Goal: Information Seeking & Learning: Find contact information

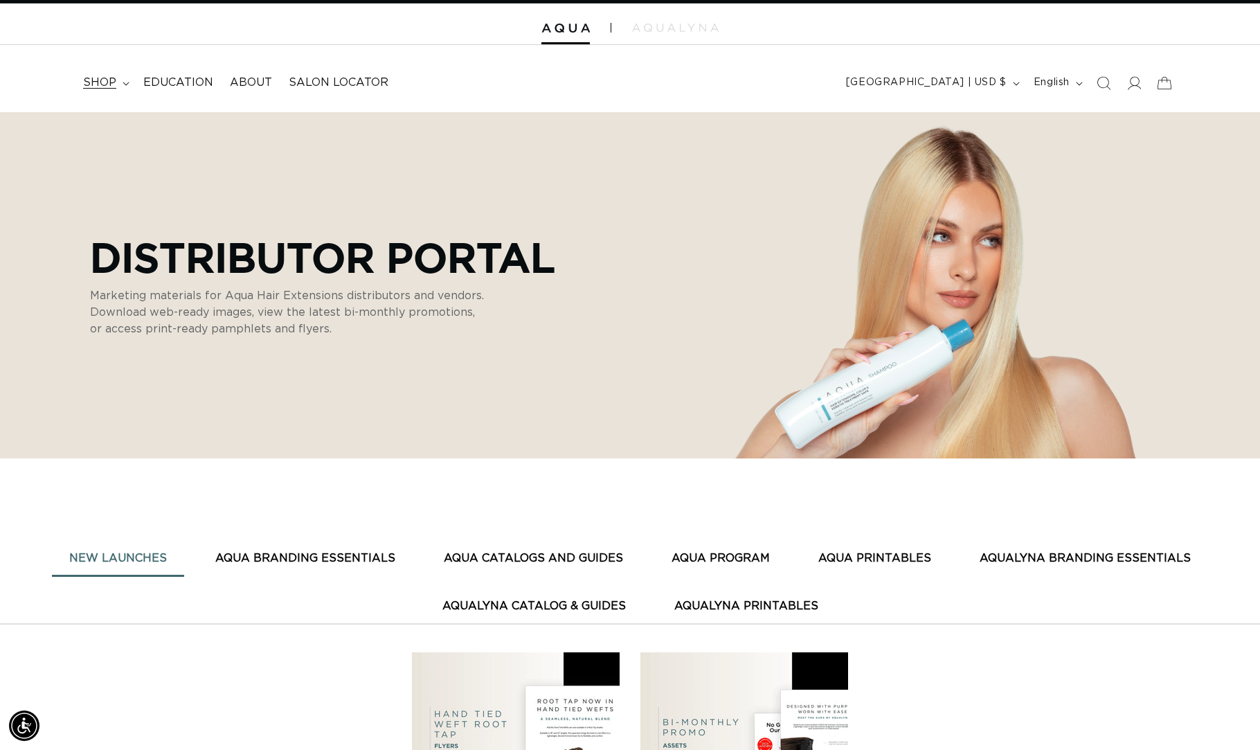
click at [112, 82] on span "shop" at bounding box center [99, 82] width 33 height 15
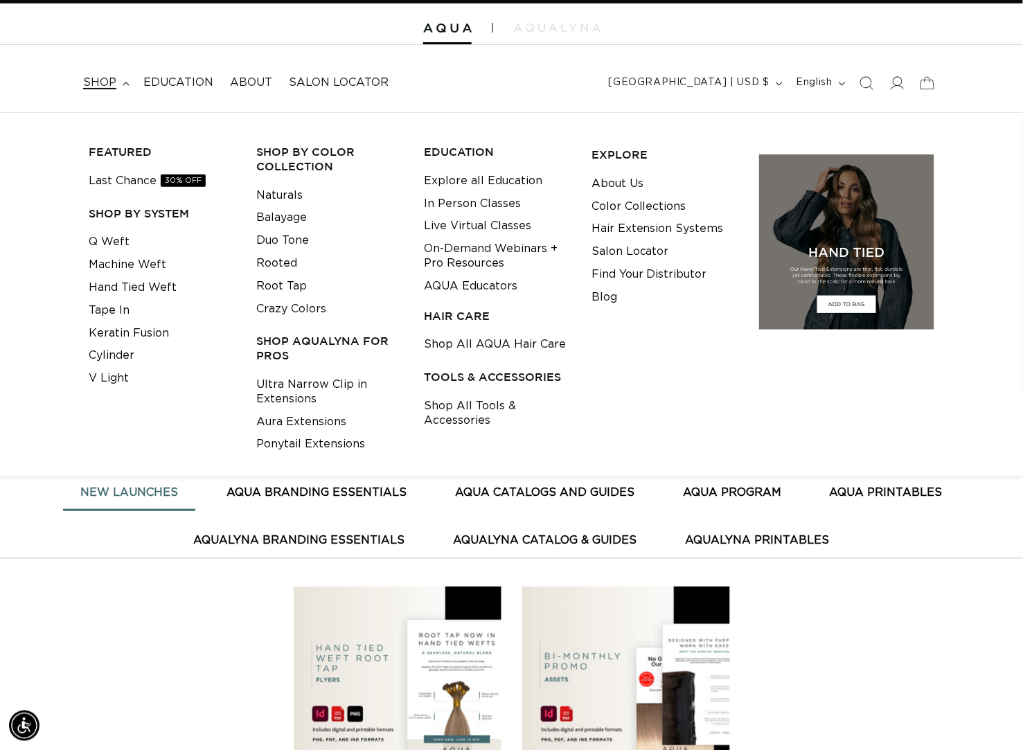
scroll to position [0, 1844]
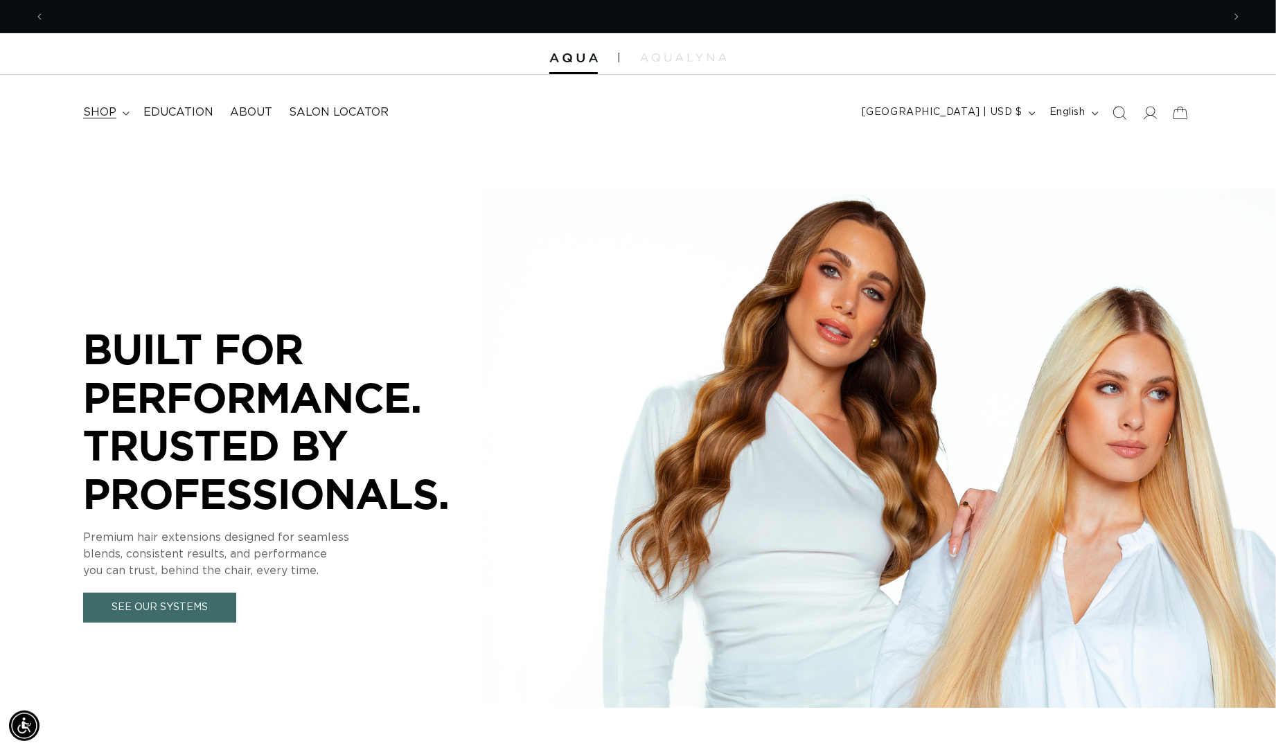
scroll to position [0, 1174]
click at [107, 120] on span "shop" at bounding box center [99, 112] width 33 height 15
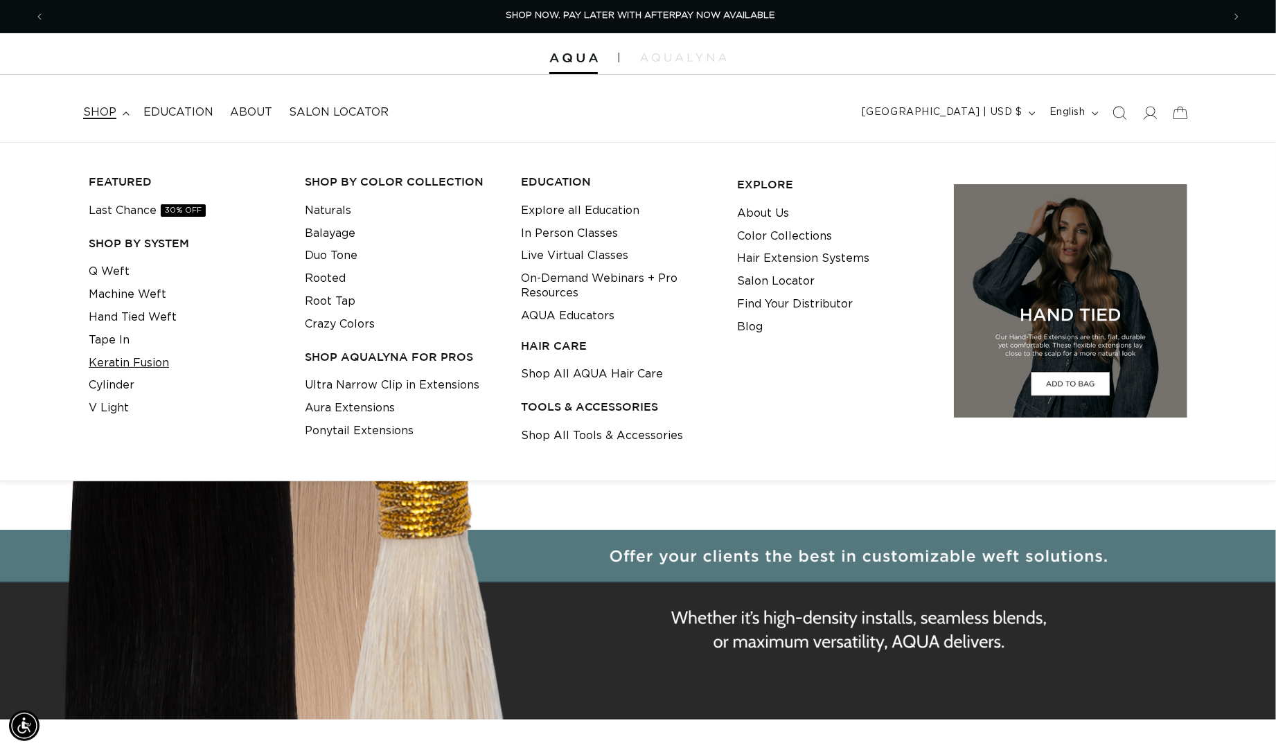
click at [135, 371] on link "Keratin Fusion" at bounding box center [129, 363] width 80 height 23
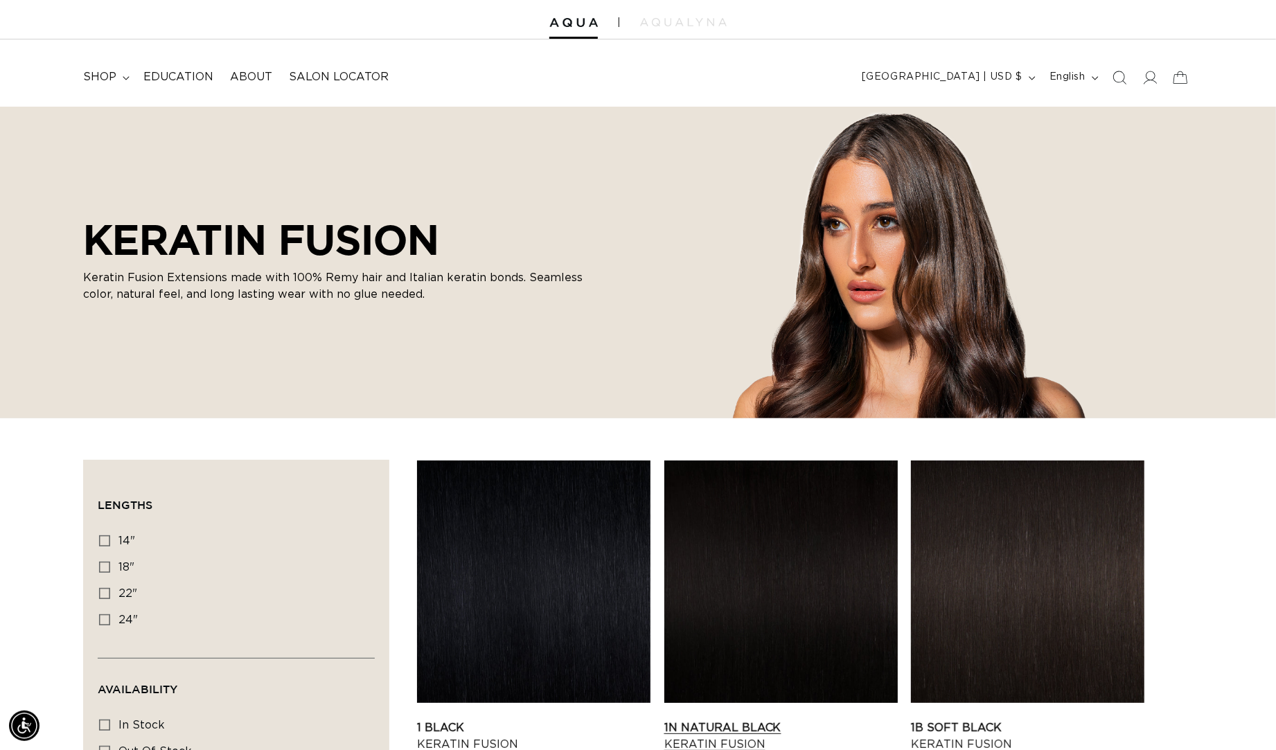
scroll to position [533, 0]
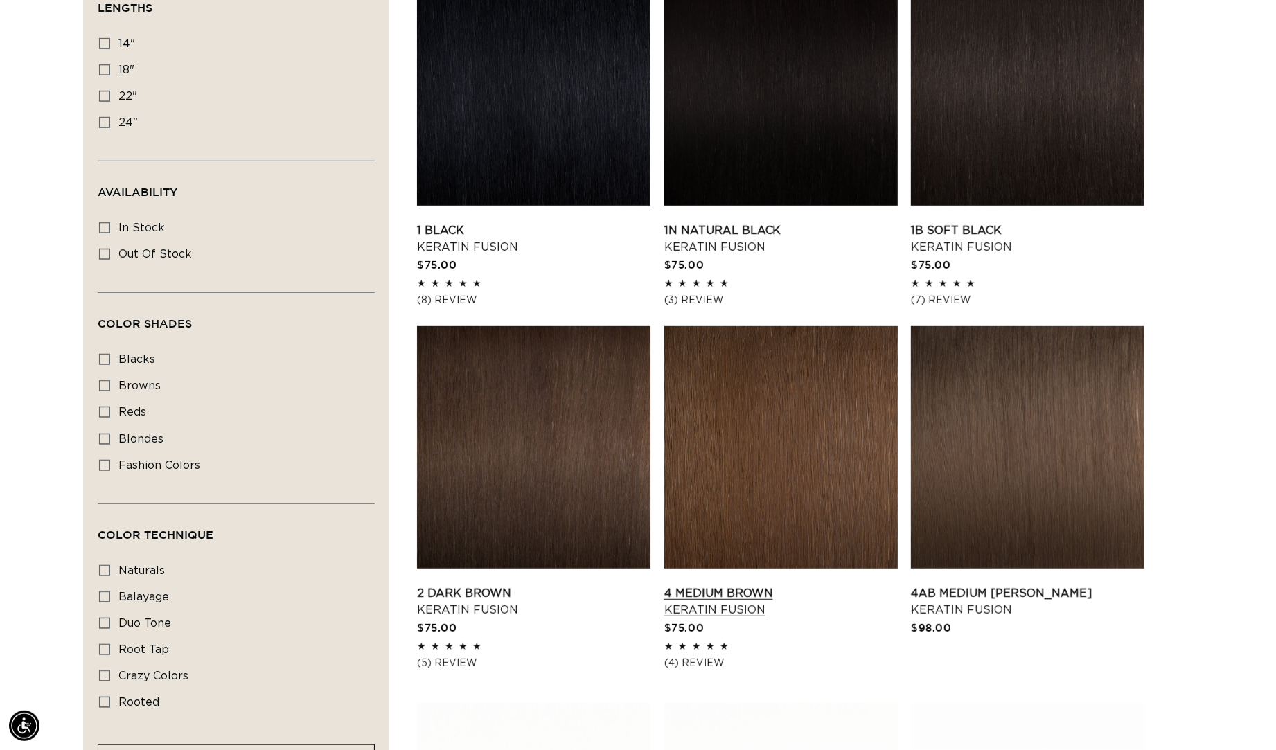
click at [749, 585] on link "4 Medium Brown Keratin Fusion" at bounding box center [780, 601] width 233 height 33
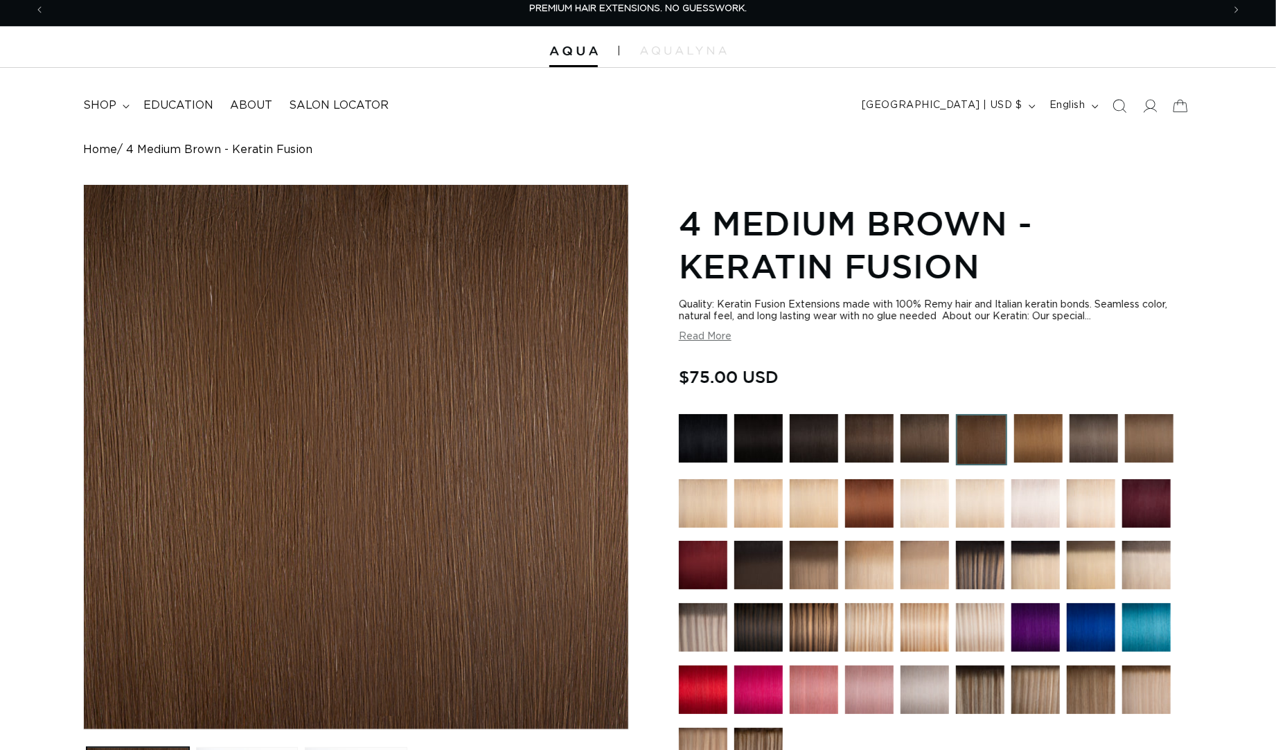
scroll to position [39, 0]
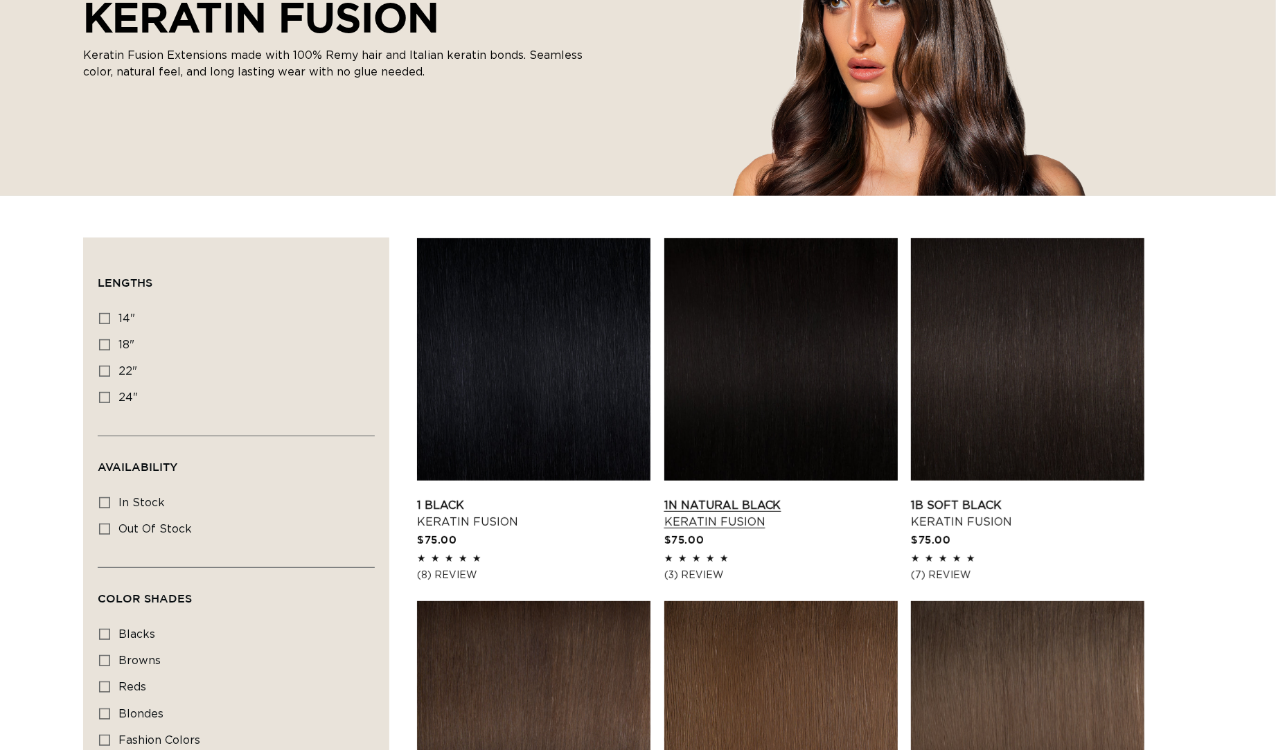
scroll to position [366, 0]
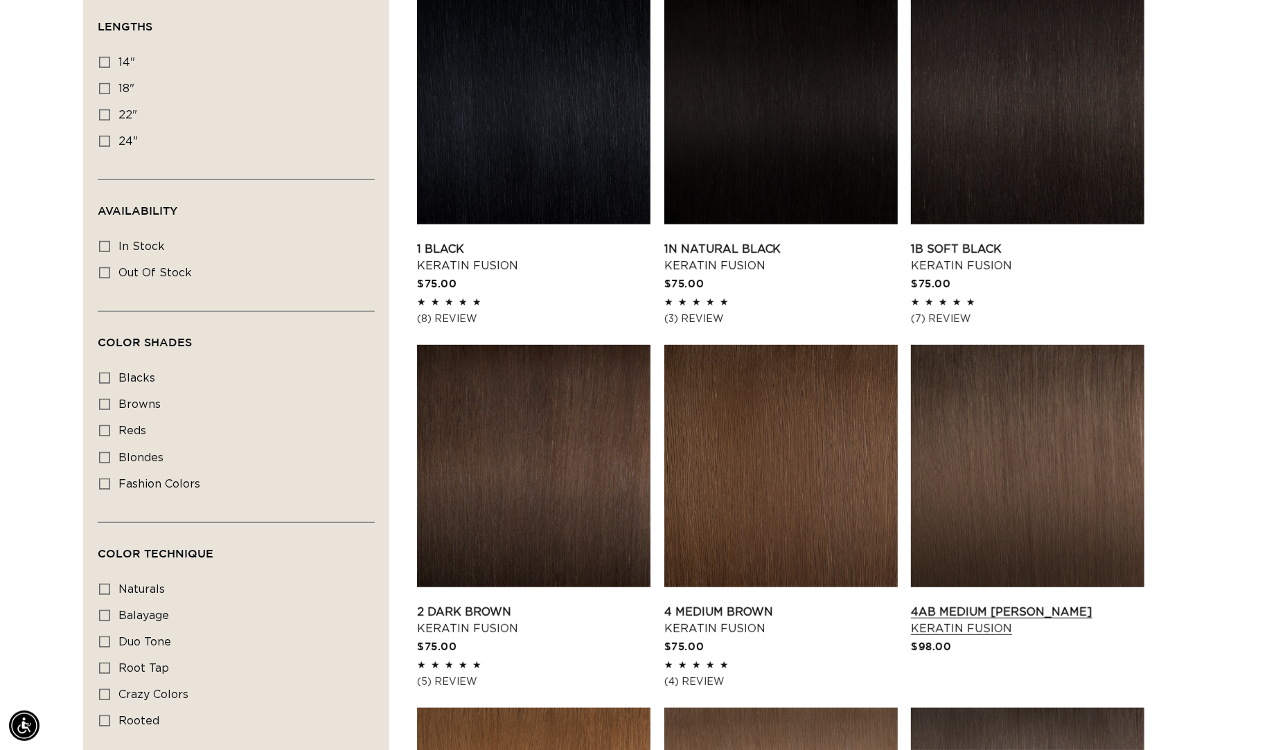
scroll to position [0, 2349]
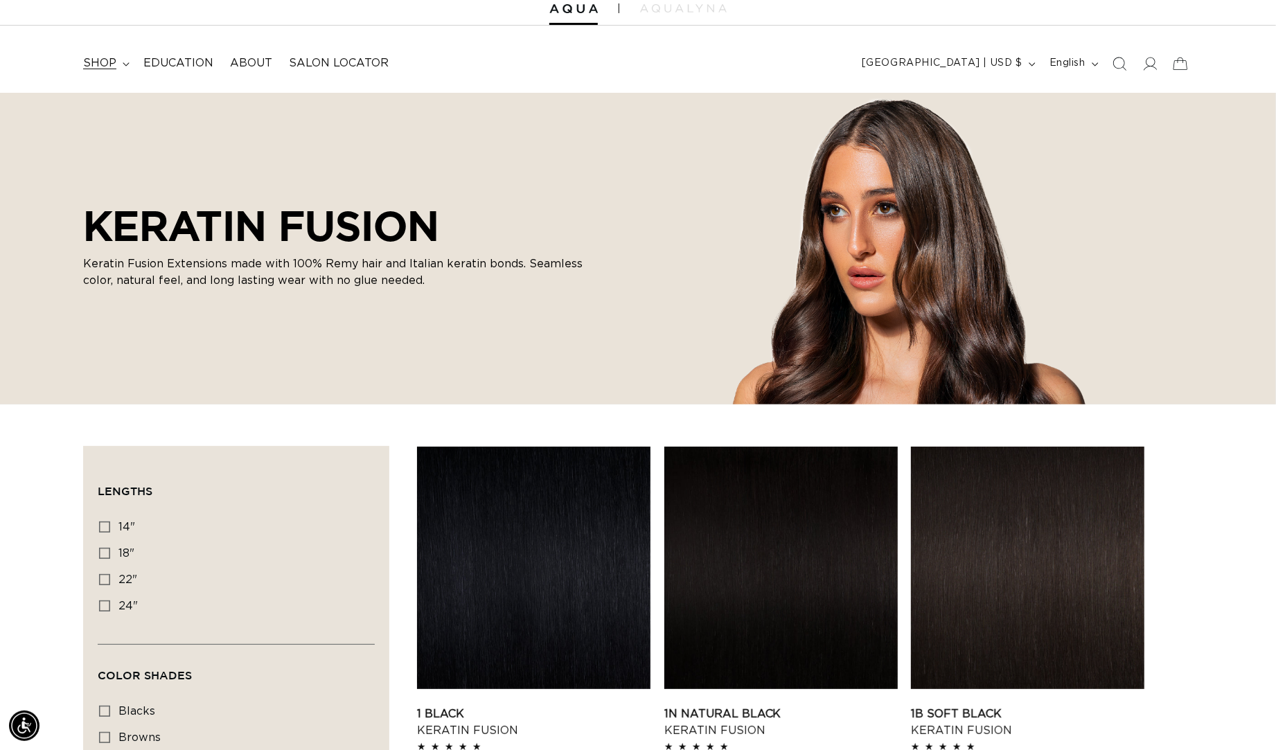
click at [123, 58] on summary "shop" at bounding box center [105, 63] width 60 height 31
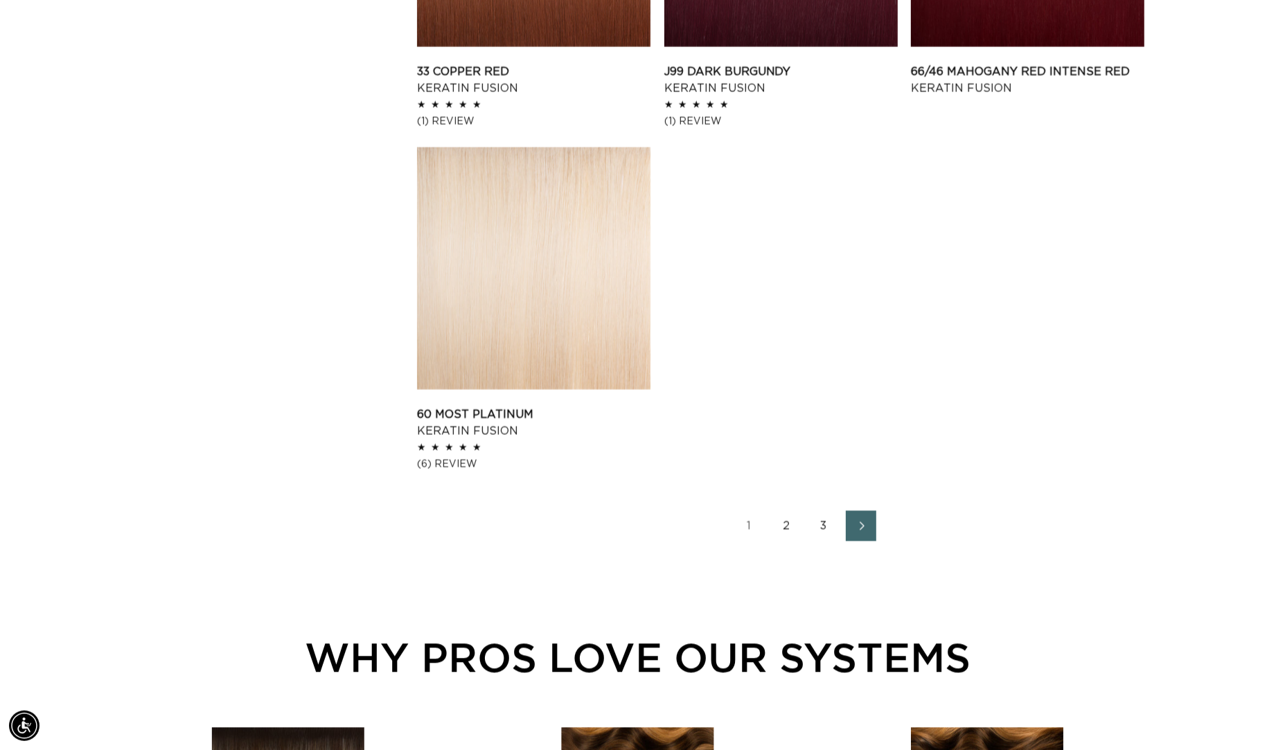
click at [792, 541] on link "2" at bounding box center [786, 525] width 30 height 30
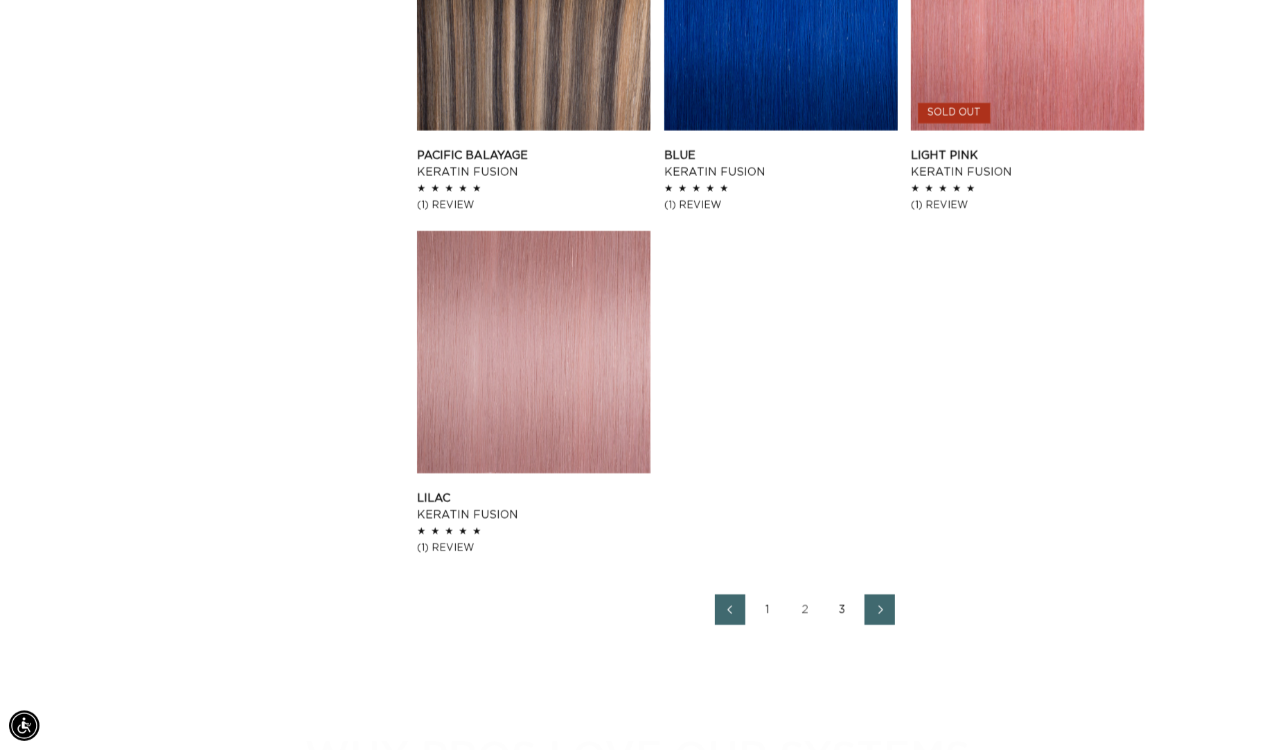
scroll to position [0, 2349]
click at [851, 625] on link "3" at bounding box center [842, 609] width 30 height 30
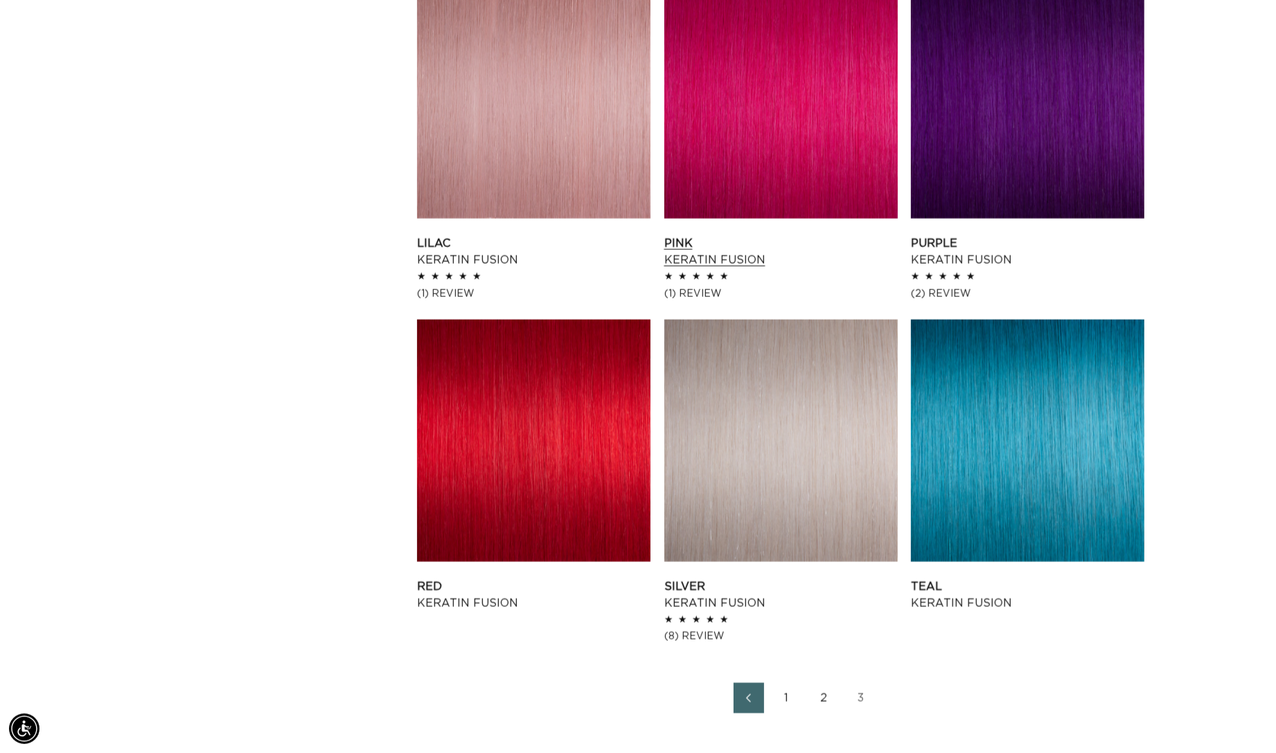
scroll to position [1858, 0]
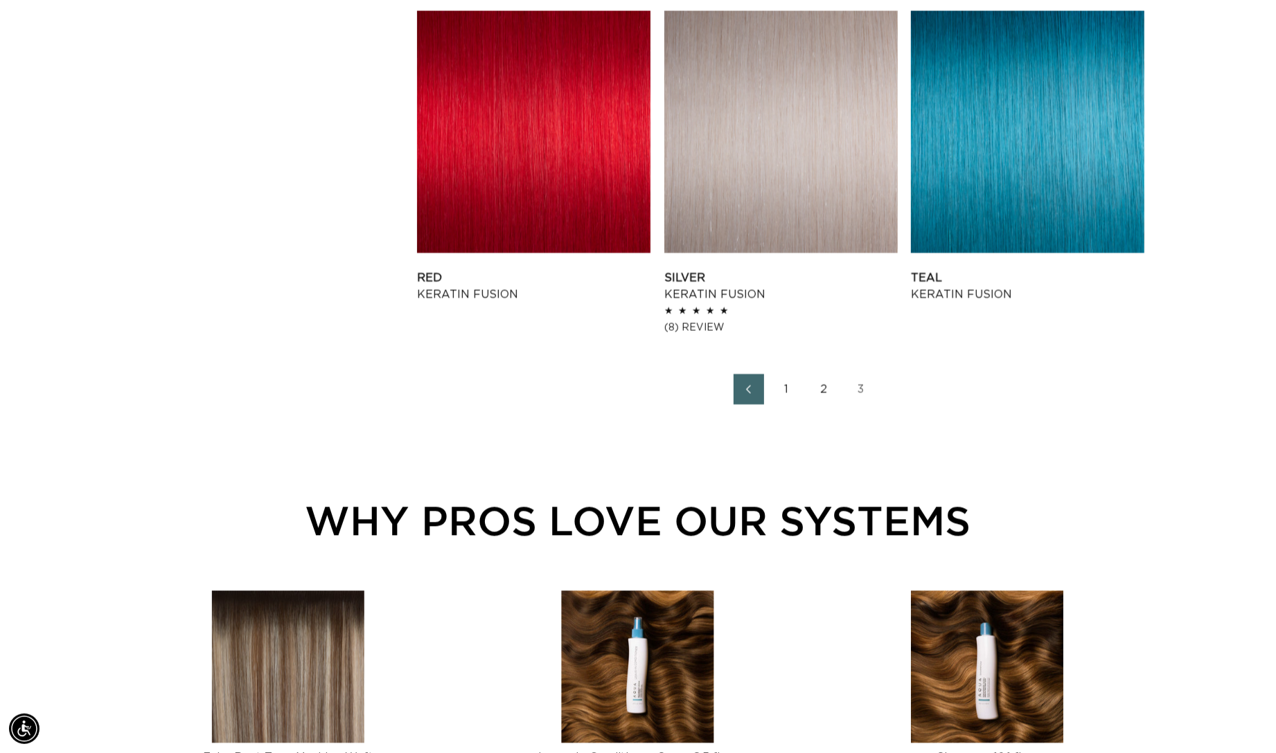
click at [834, 404] on link "2" at bounding box center [823, 389] width 30 height 30
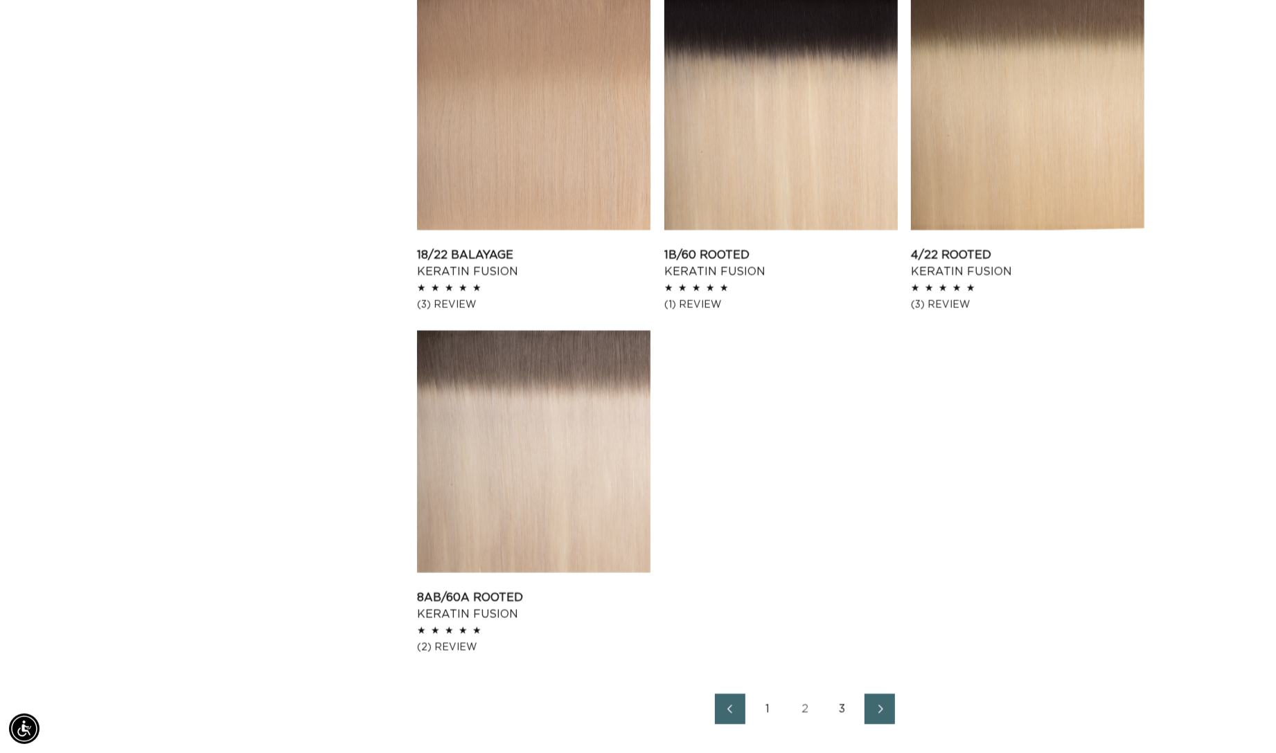
scroll to position [2043, 0]
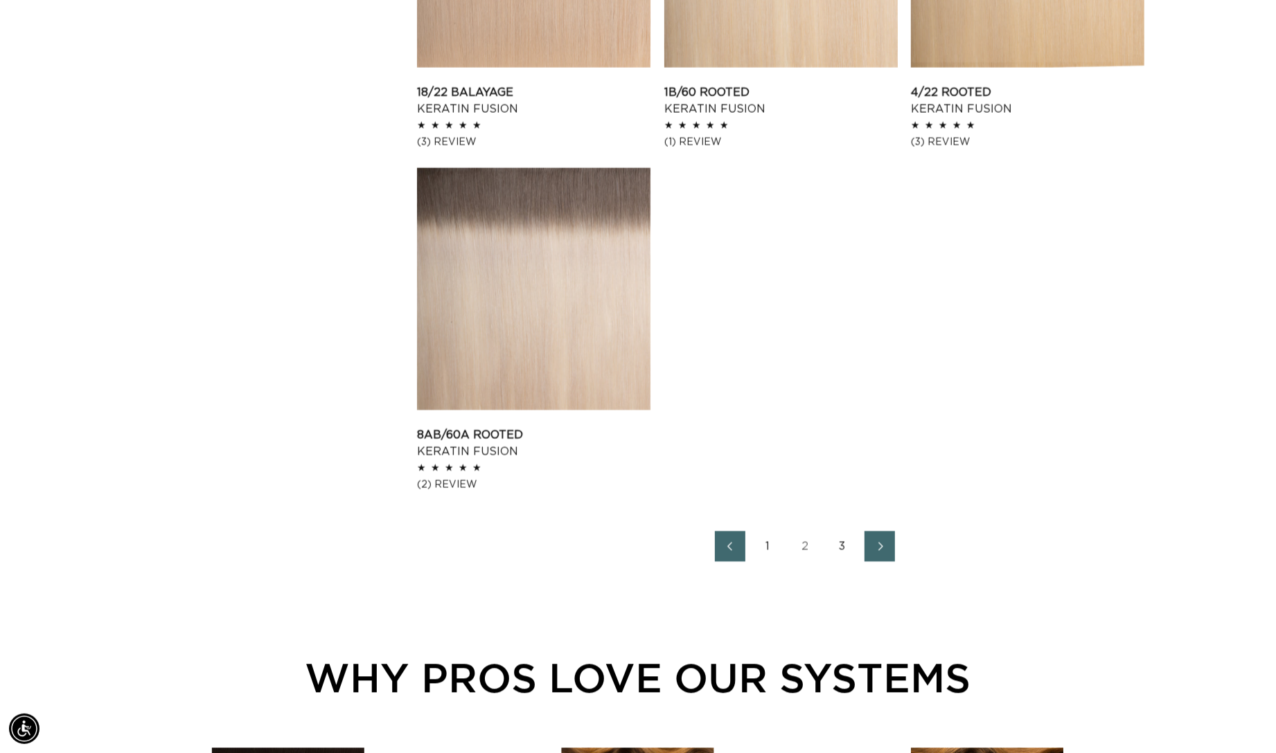
click at [773, 562] on link "1" at bounding box center [767, 546] width 30 height 30
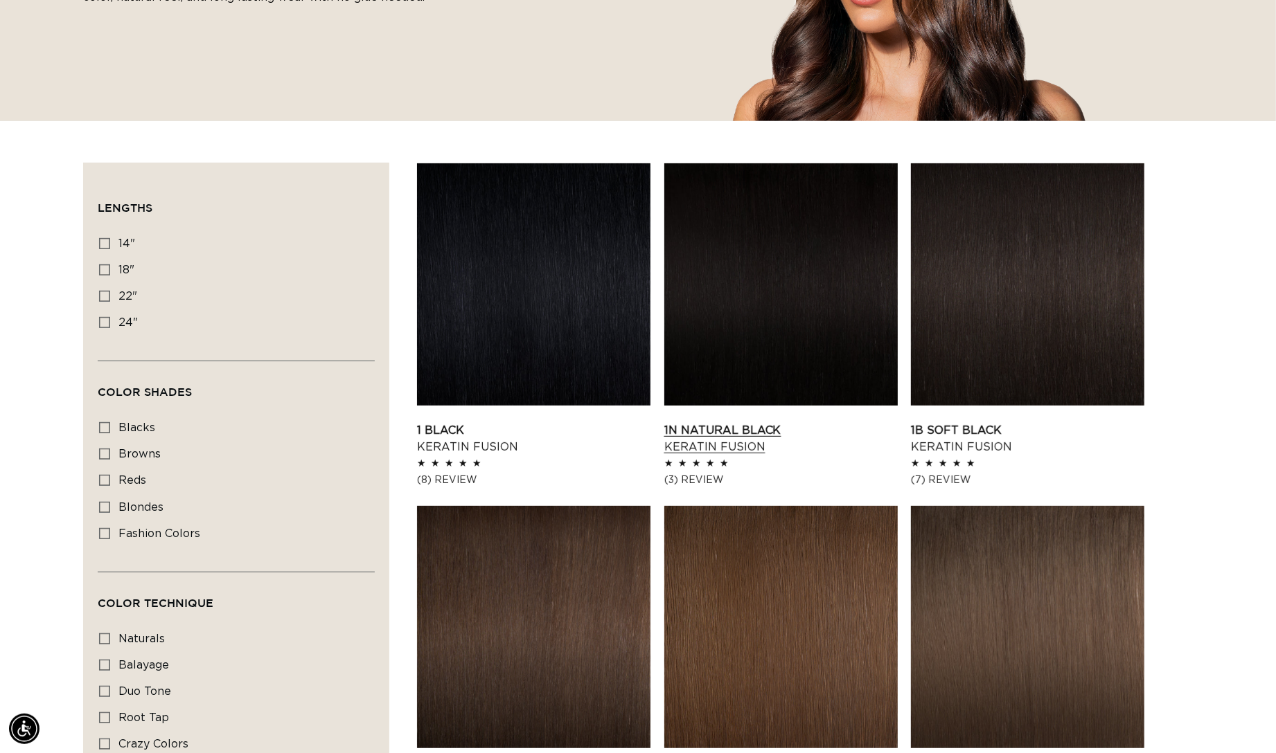
scroll to position [0, 1174]
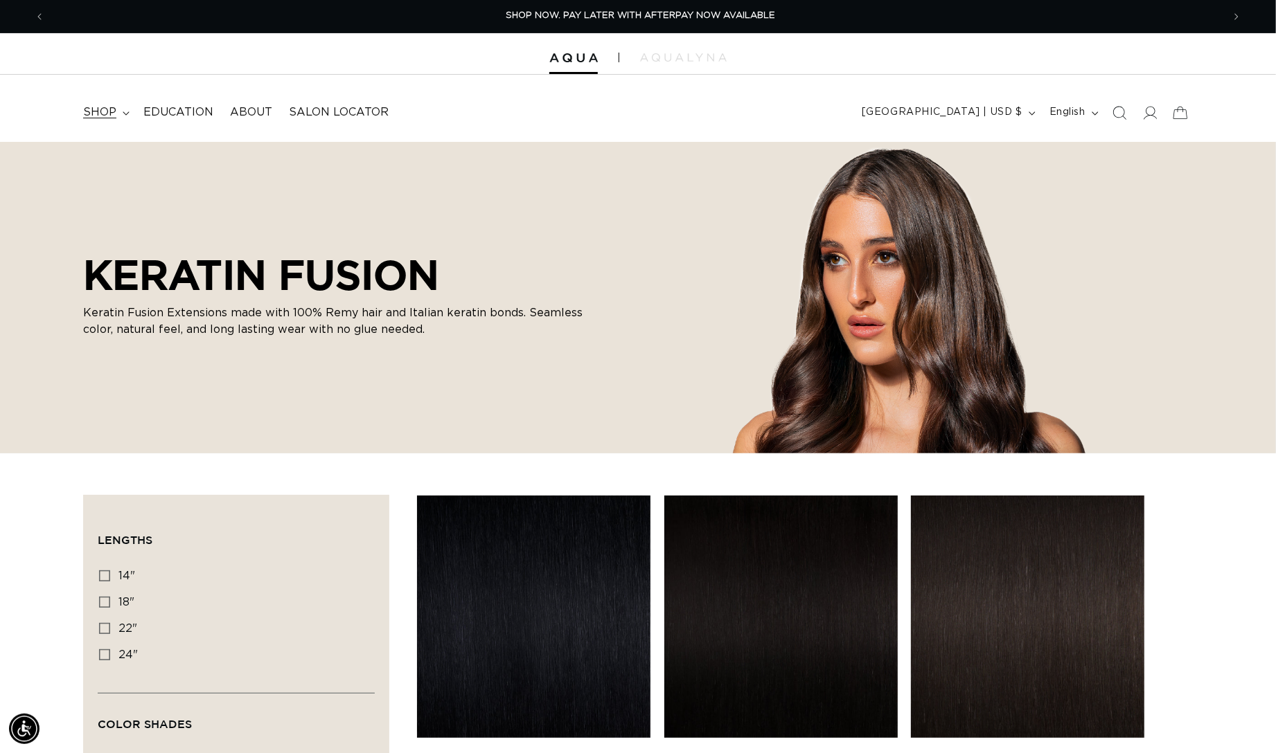
click at [123, 114] on summary "shop" at bounding box center [105, 112] width 60 height 31
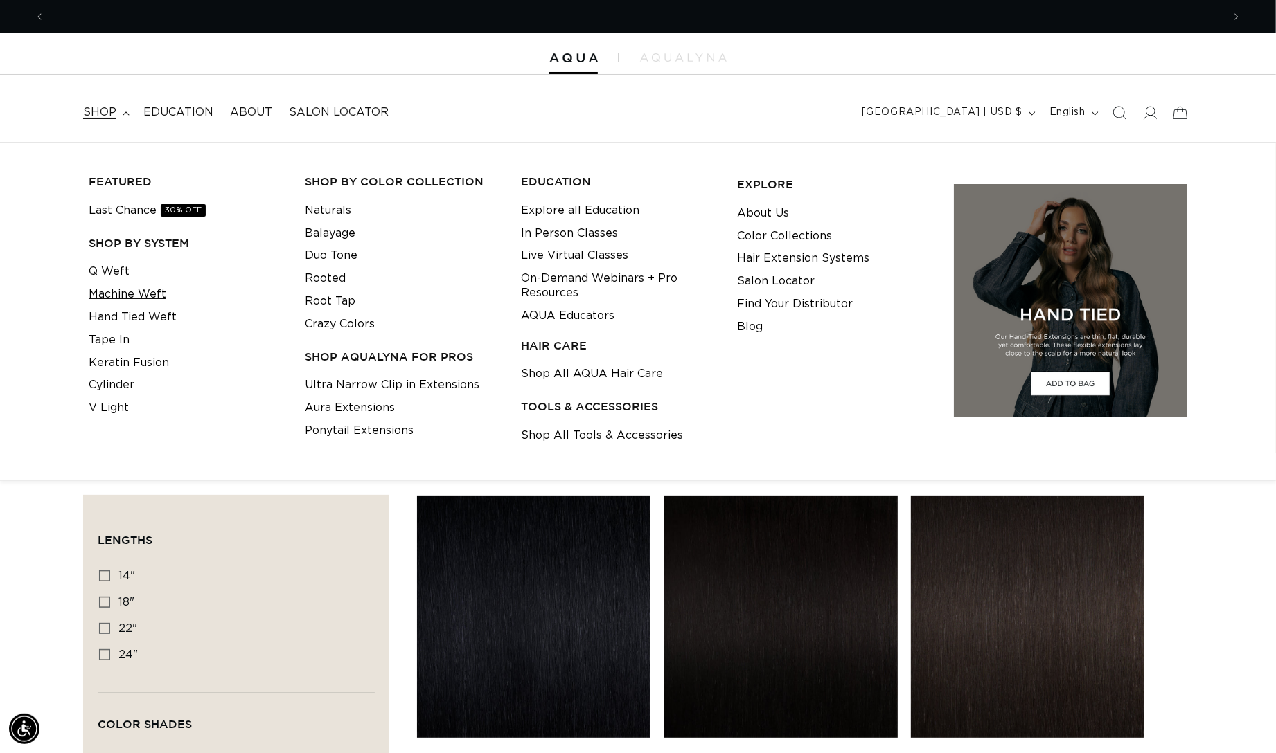
scroll to position [0, 2349]
click at [114, 271] on link "Q Weft" at bounding box center [109, 271] width 41 height 23
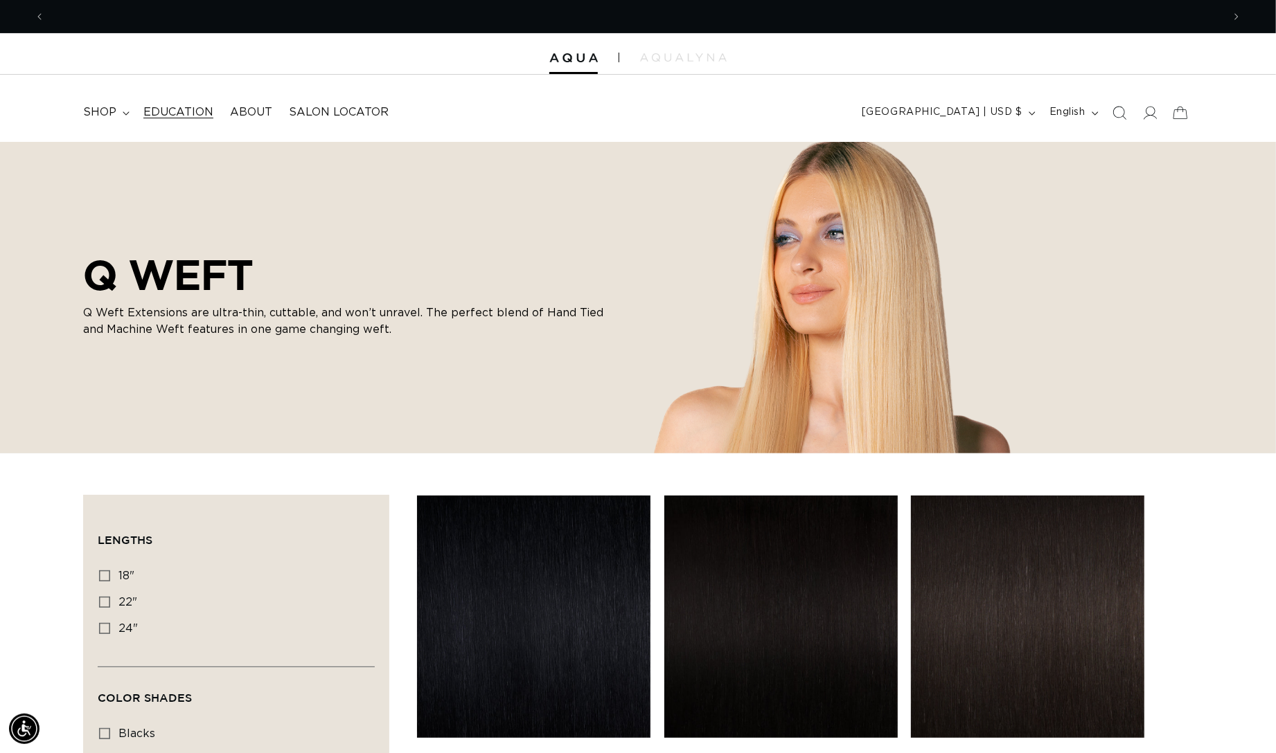
click at [193, 120] on span "Education" at bounding box center [178, 112] width 70 height 15
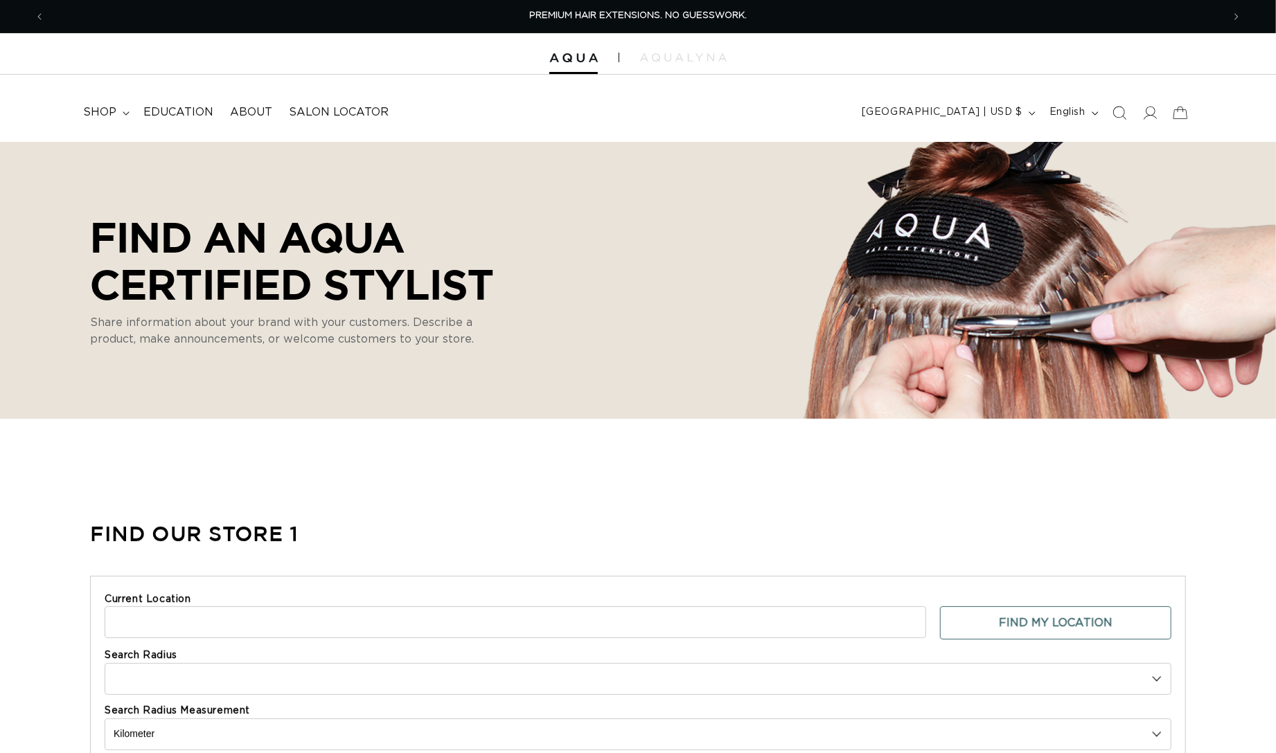
select select "m"
click at [289, 638] on input "Current Location" at bounding box center [515, 623] width 821 height 32
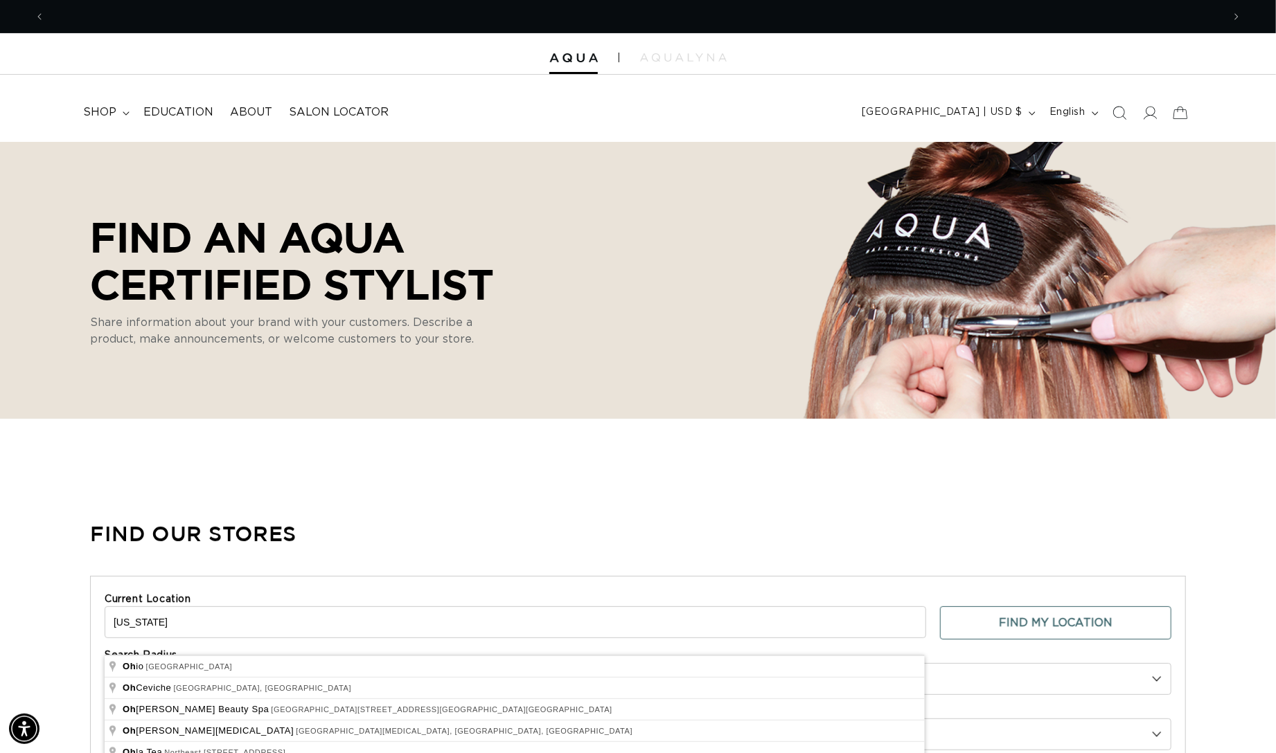
scroll to position [0, 1174]
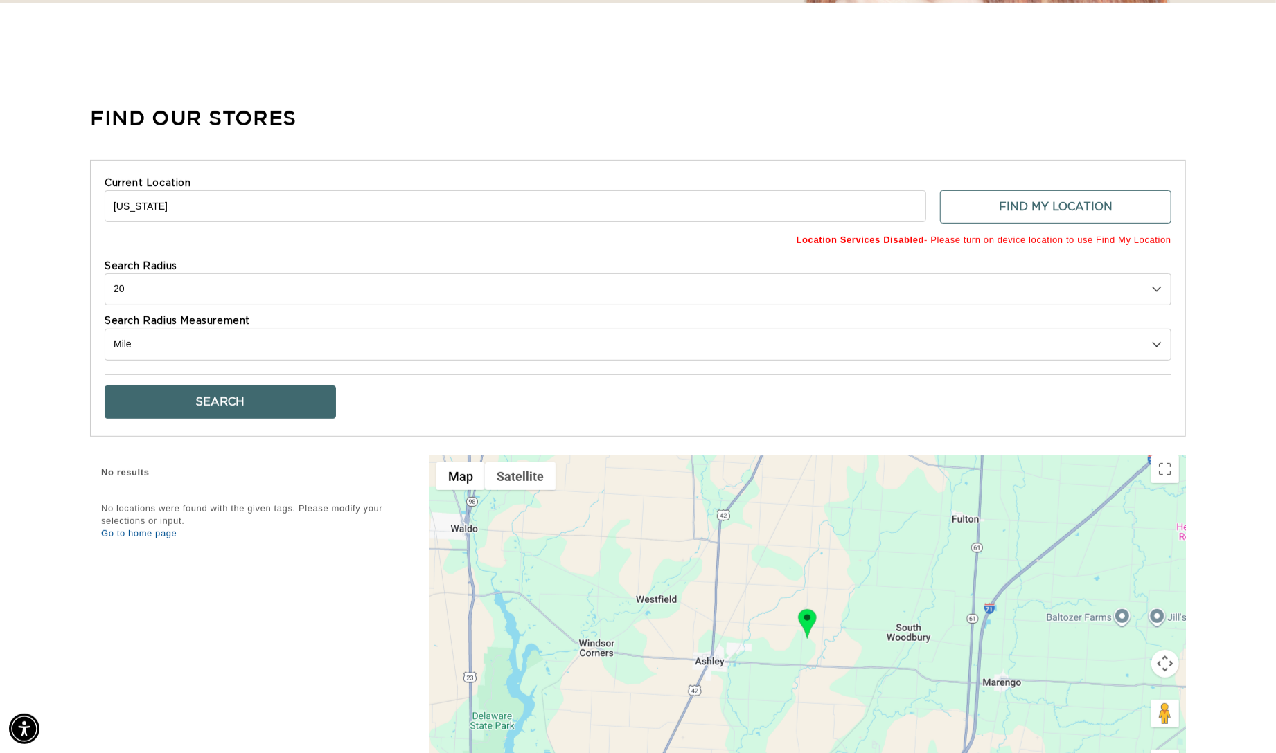
scroll to position [0, 2349]
drag, startPoint x: 162, startPoint y: 231, endPoint x: 85, endPoint y: 235, distance: 76.9
click at [85, 235] on div "Find Our Stores Current Location ohio Find My Location Location Services Disabl…" at bounding box center [638, 463] width 1276 height 755
click at [996, 217] on button "Find My Location" at bounding box center [1055, 206] width 231 height 33
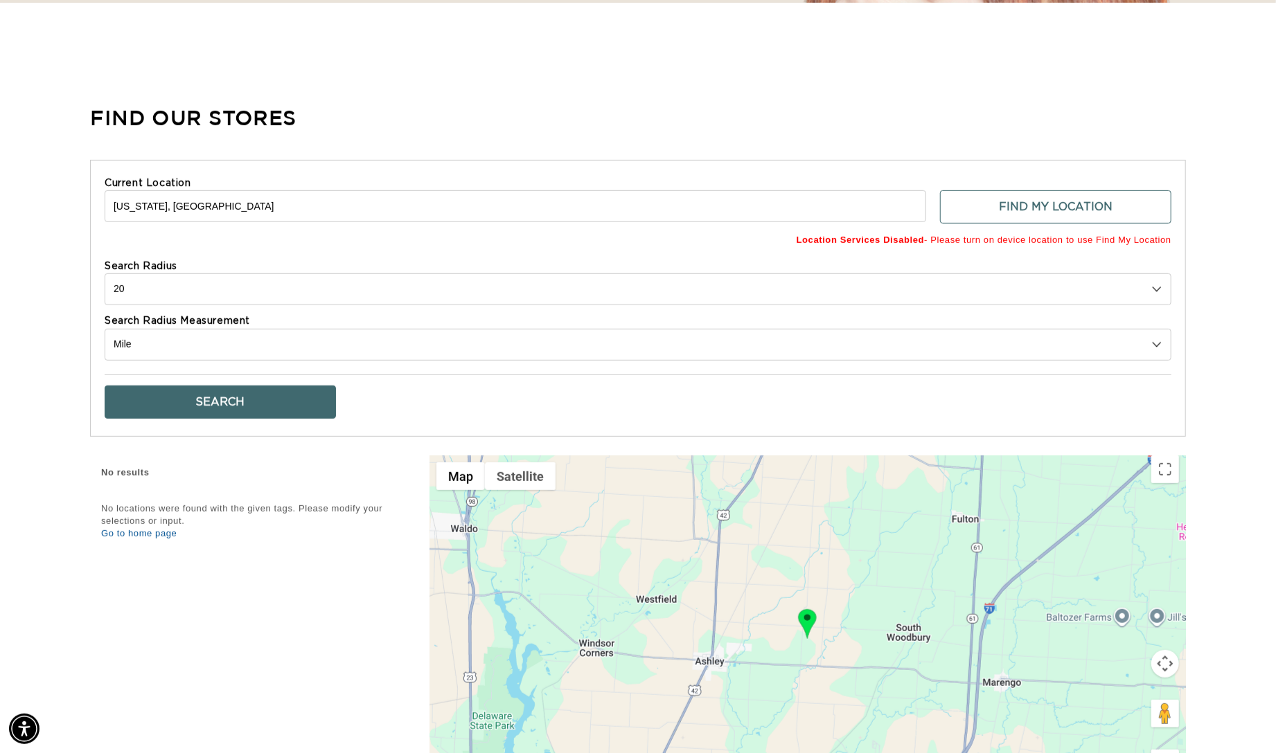
scroll to position [0, 2349]
click at [1091, 250] on span "Location Services Disabled - Please turn on device location to use Find My Loca…" at bounding box center [638, 240] width 1066 height 19
click at [902, 245] on b "Location Services Disabled" at bounding box center [860, 240] width 128 height 10
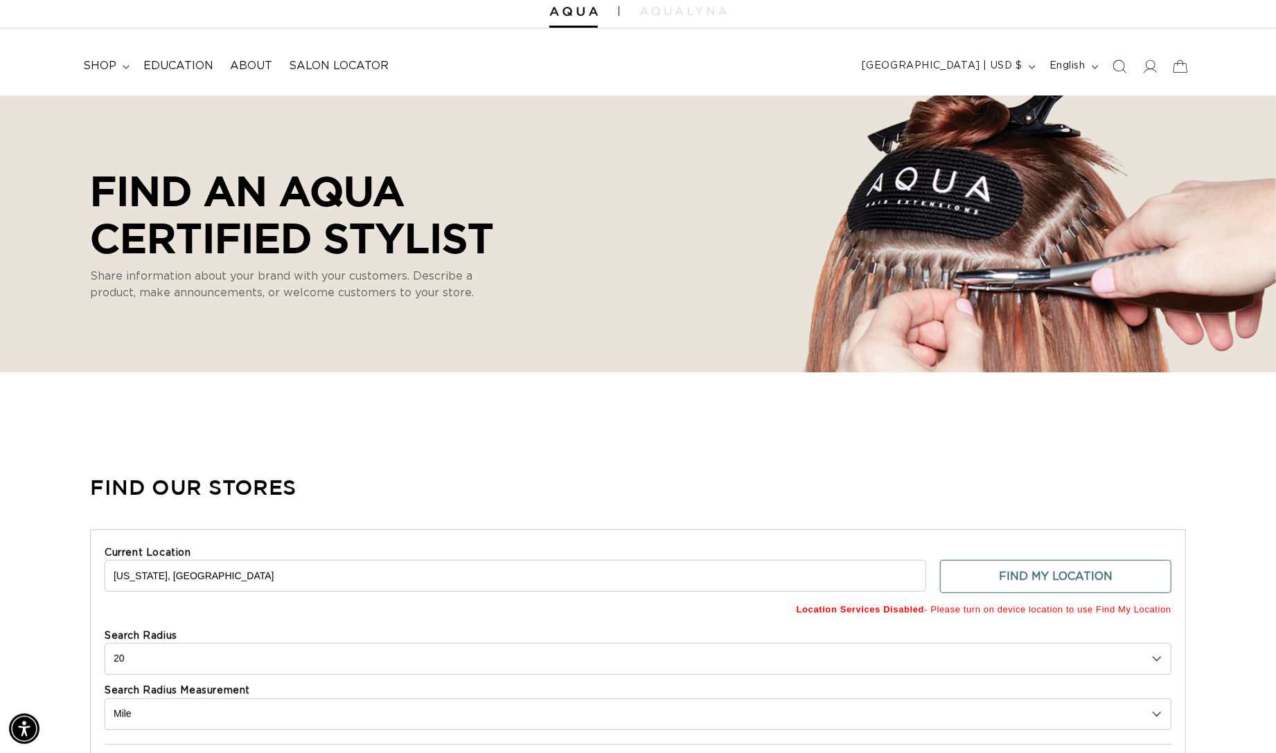
drag, startPoint x: 182, startPoint y: 594, endPoint x: 98, endPoint y: 557, distance: 92.4
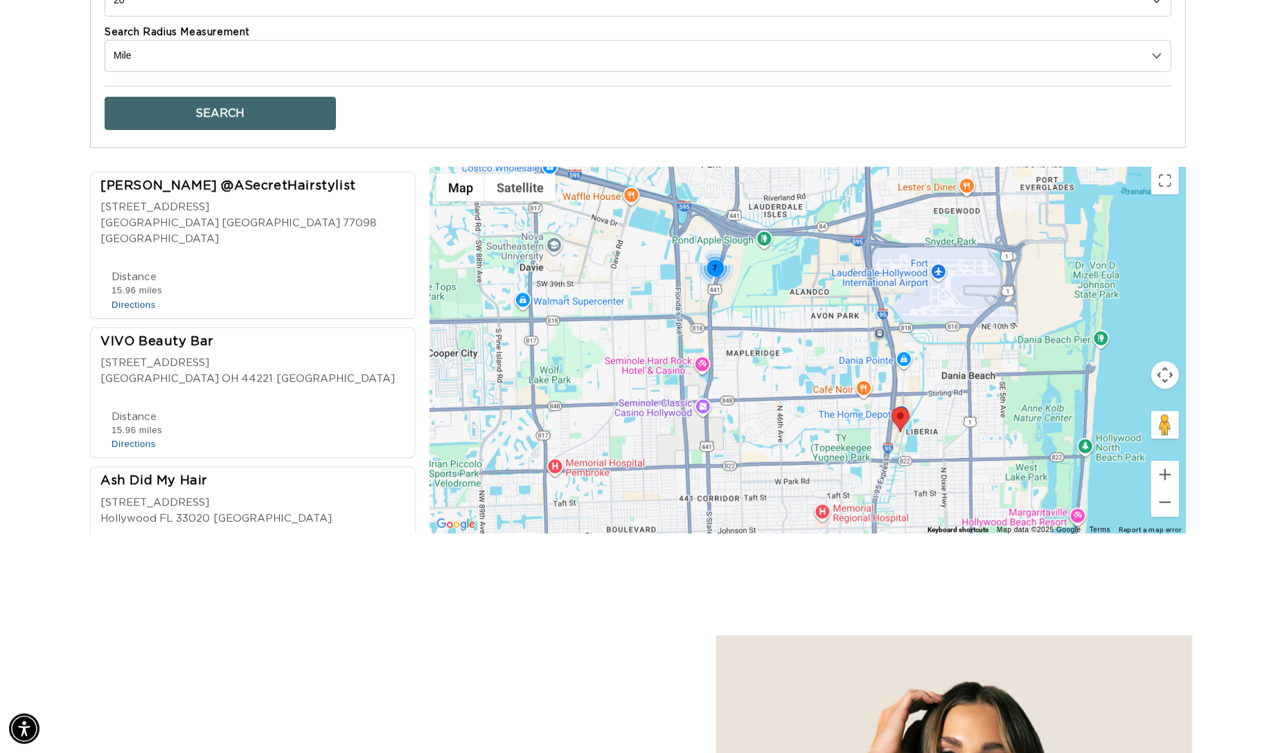
click at [282, 334] on div "VIVO Beauty Bar 1749 Front Street Suite A Cuyahoga Falls OH 44221 USA" at bounding box center [256, 365] width 313 height 62
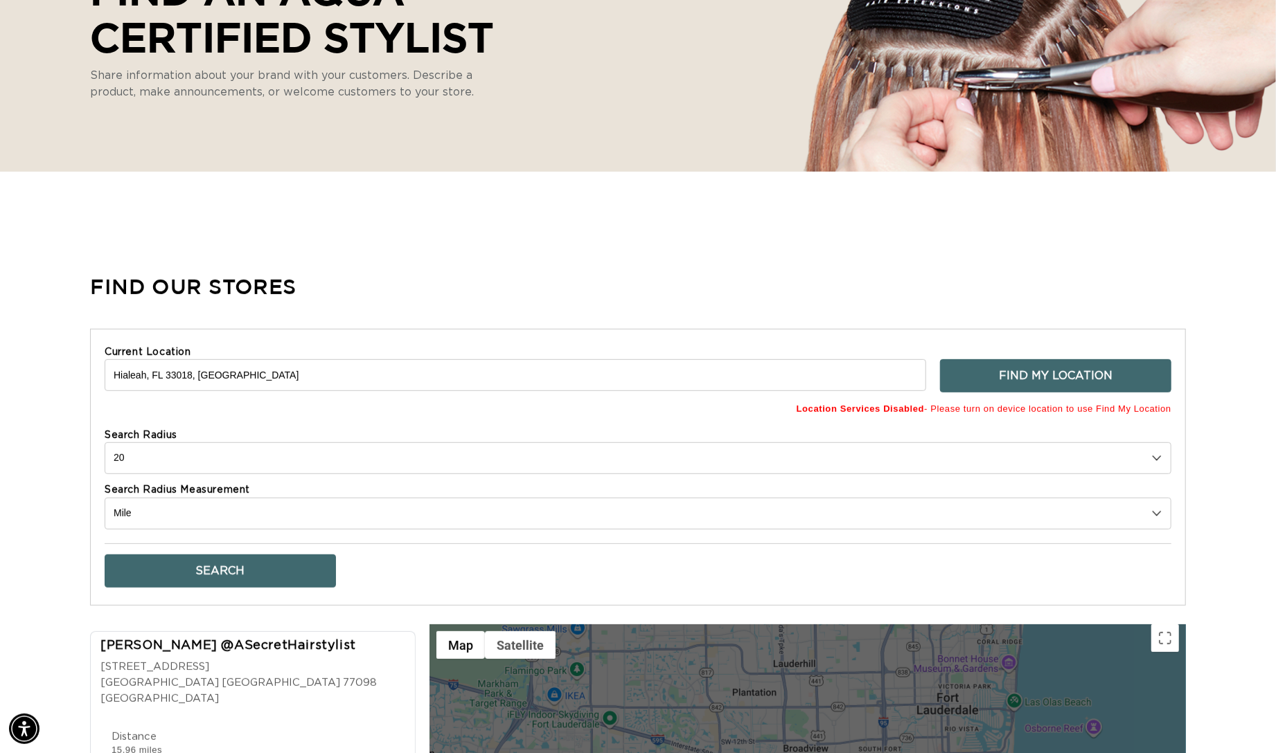
click at [1078, 393] on button "Find My Location" at bounding box center [1055, 375] width 231 height 33
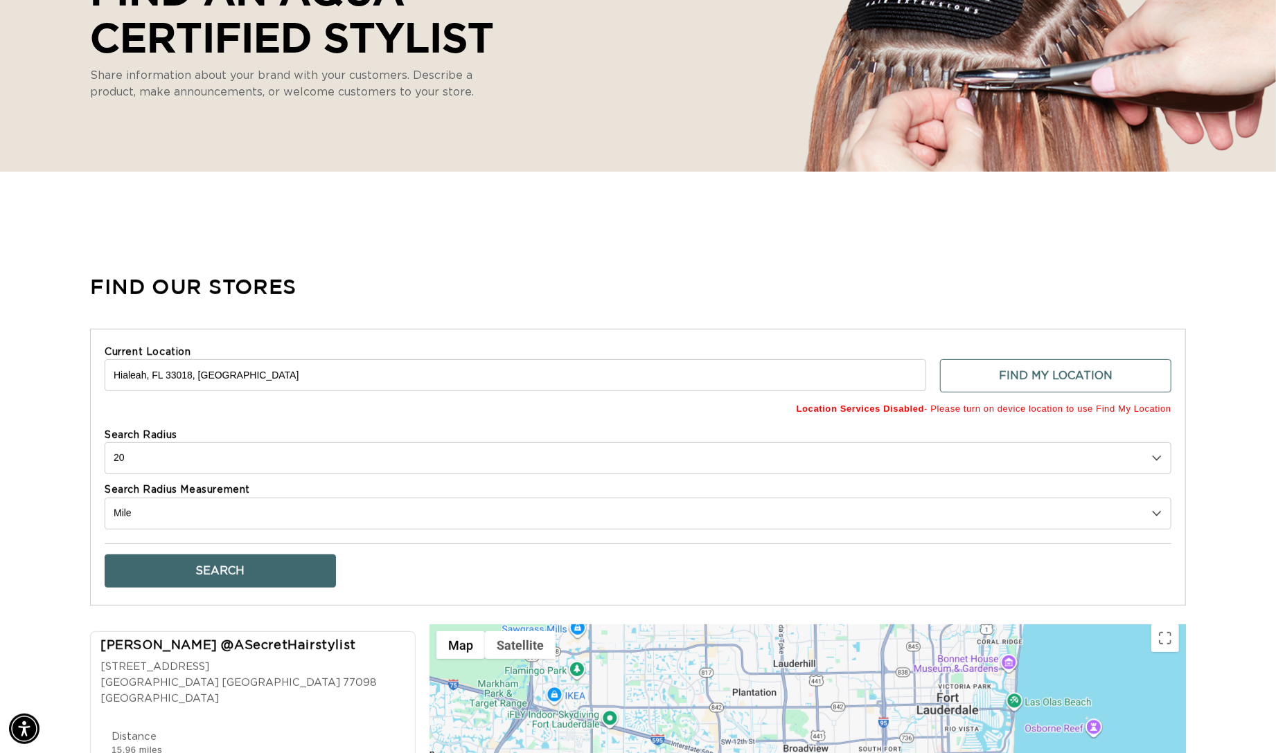
drag, startPoint x: 307, startPoint y: 391, endPoint x: 5, endPoint y: 385, distance: 302.7
click at [5, 385] on div "Find Our Stores Current Location Hialeah, FL 33018, USA Find My Location Locati…" at bounding box center [638, 632] width 1276 height 755
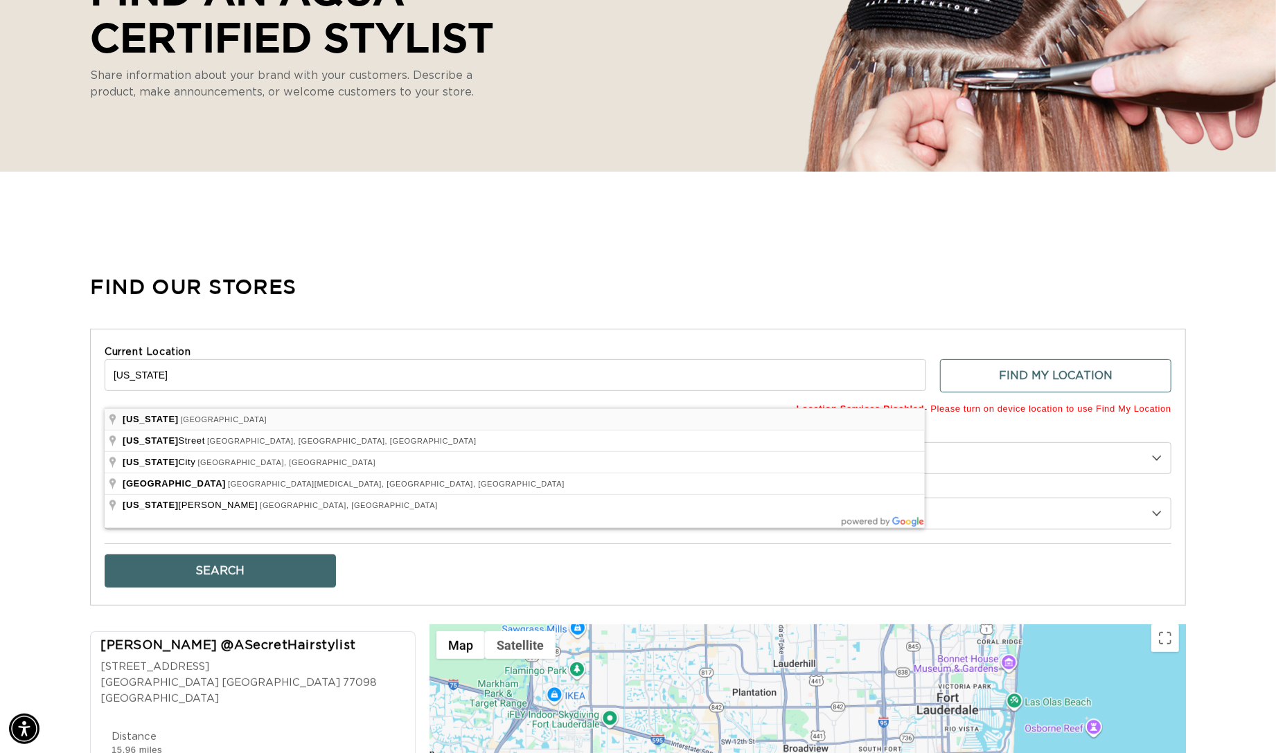
type input "[US_STATE], [GEOGRAPHIC_DATA]"
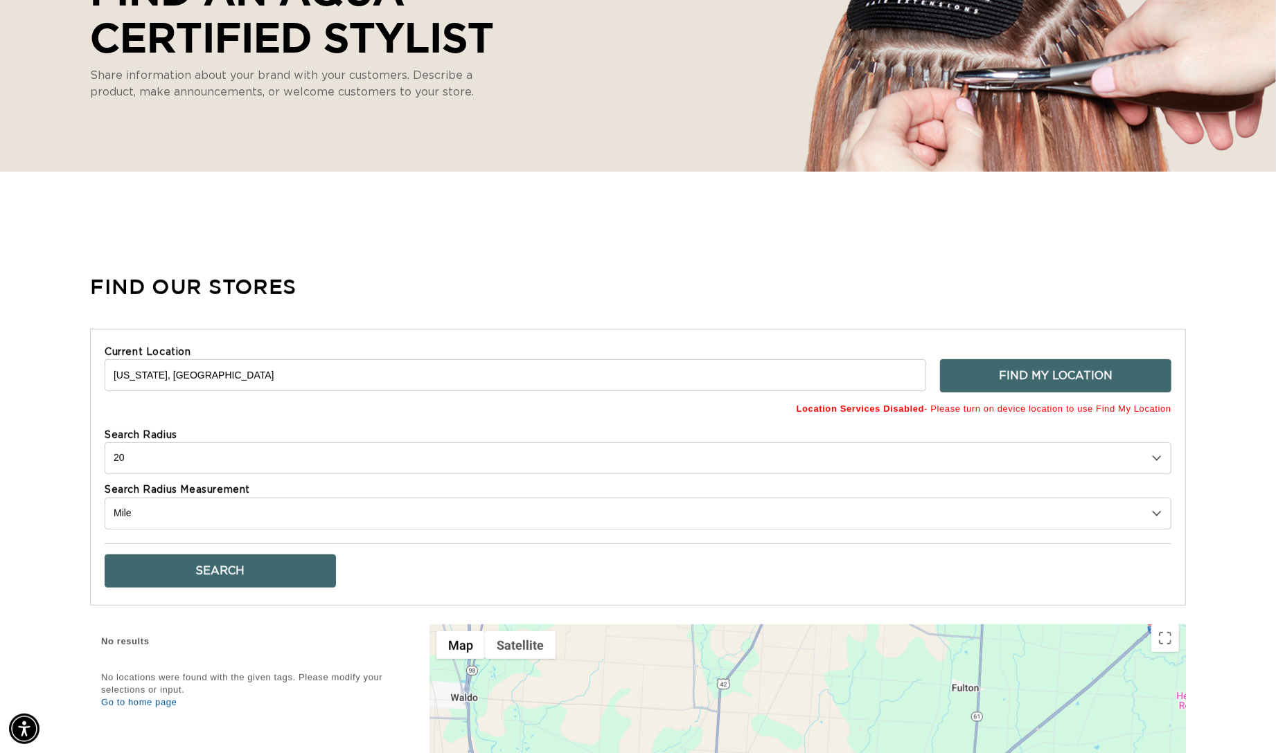
scroll to position [0, 2349]
click at [1001, 393] on button "Find My Location" at bounding box center [1055, 375] width 231 height 33
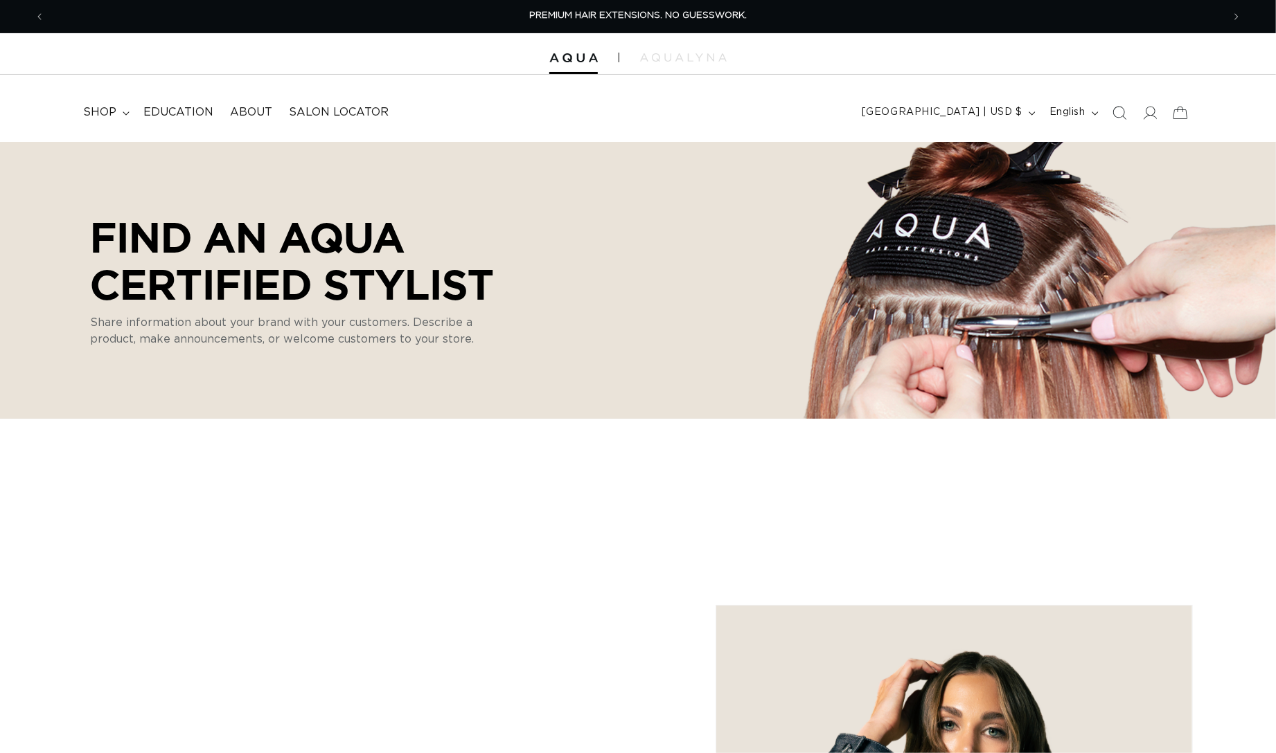
select select "m"
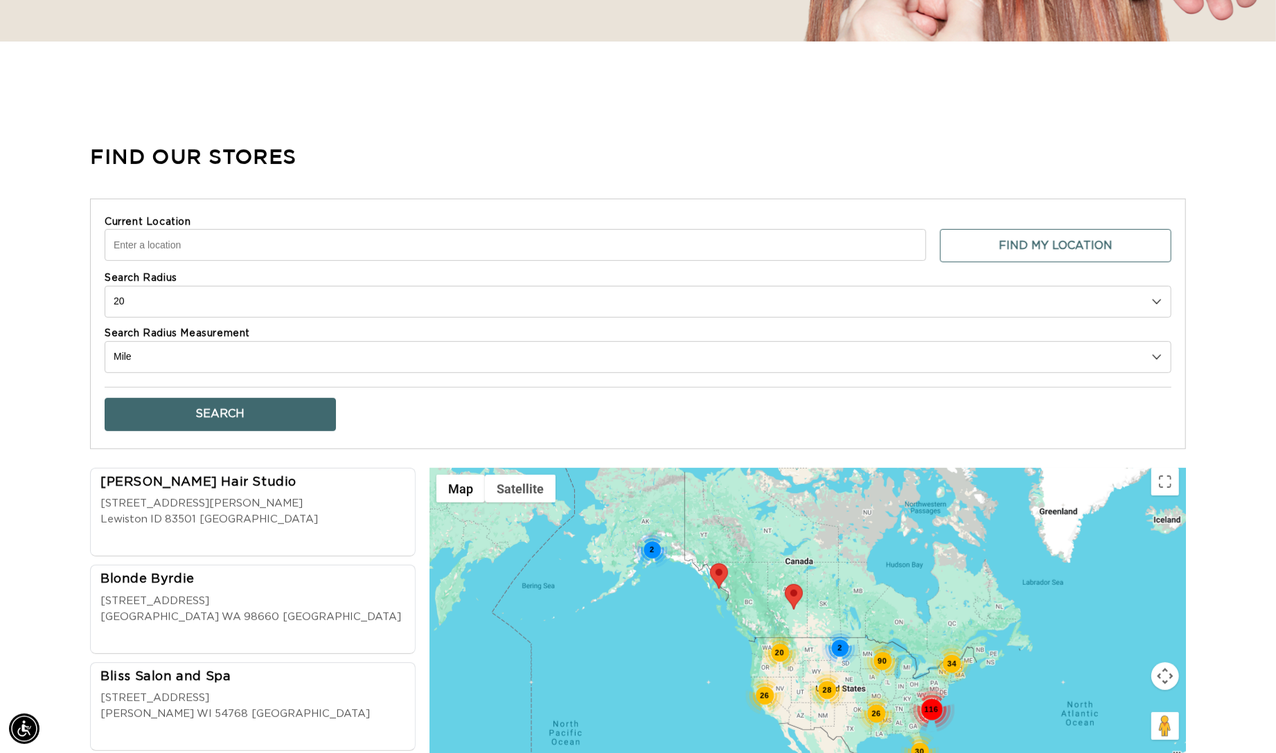
scroll to position [0, 1174]
click at [276, 259] on input "Current Location" at bounding box center [515, 245] width 821 height 32
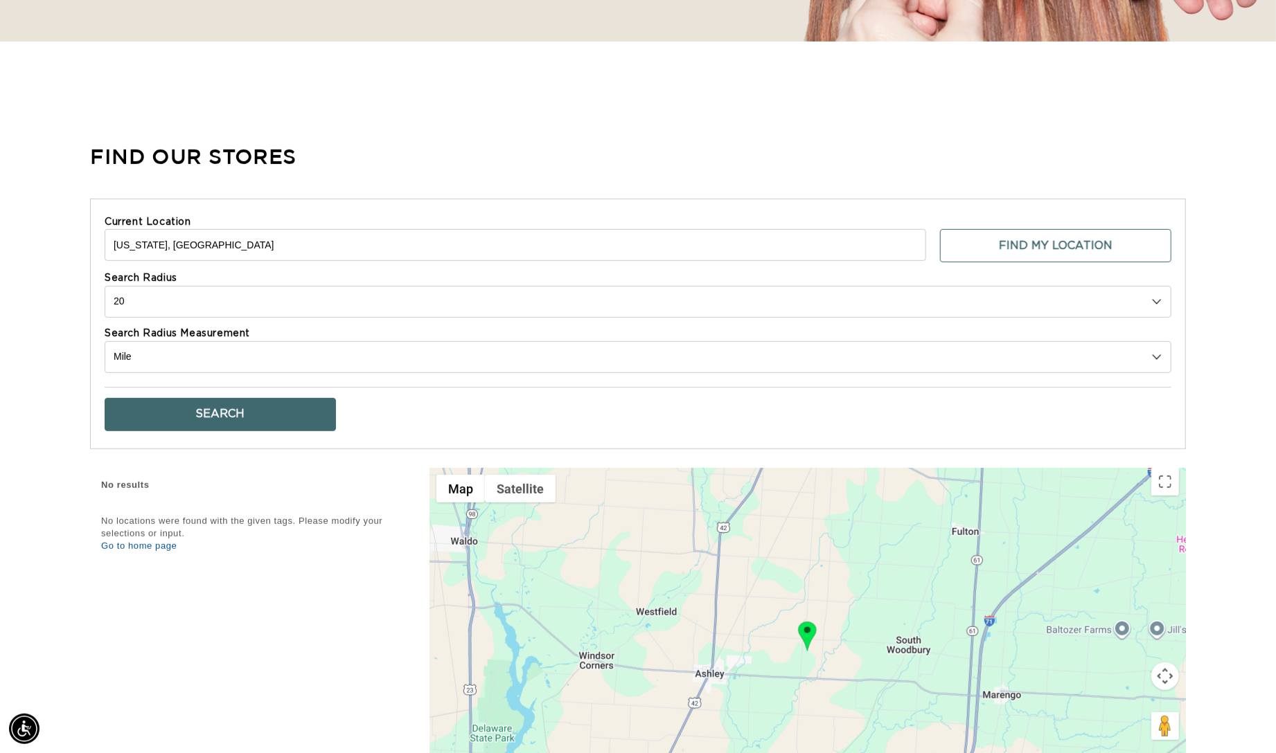
drag, startPoint x: 191, startPoint y: 260, endPoint x: 102, endPoint y: 260, distance: 88.6
click at [102, 260] on div "Current Location [US_STATE], [GEOGRAPHIC_DATA] Find My Location Search Radius 1…" at bounding box center [637, 324] width 1095 height 251
paste input "[STREET_ADDRESS][US_STATE]"
type input "[STREET_ADDRESS][US_STATE]"
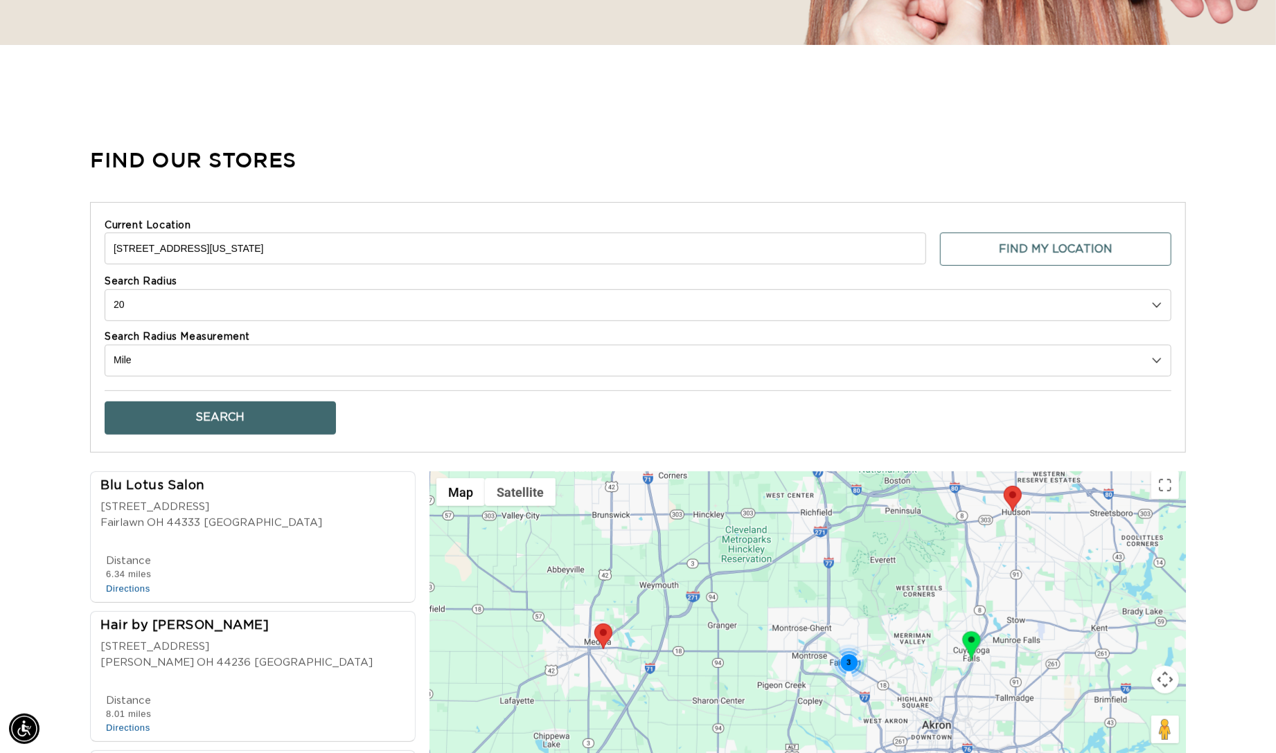
scroll to position [0, 1174]
drag, startPoint x: 391, startPoint y: 265, endPoint x: 80, endPoint y: 253, distance: 310.5
click at [80, 253] on div "Find Our Stores Current Location [STREET_ADDRESS][US_STATE] Find My Location Se…" at bounding box center [638, 492] width 1276 height 729
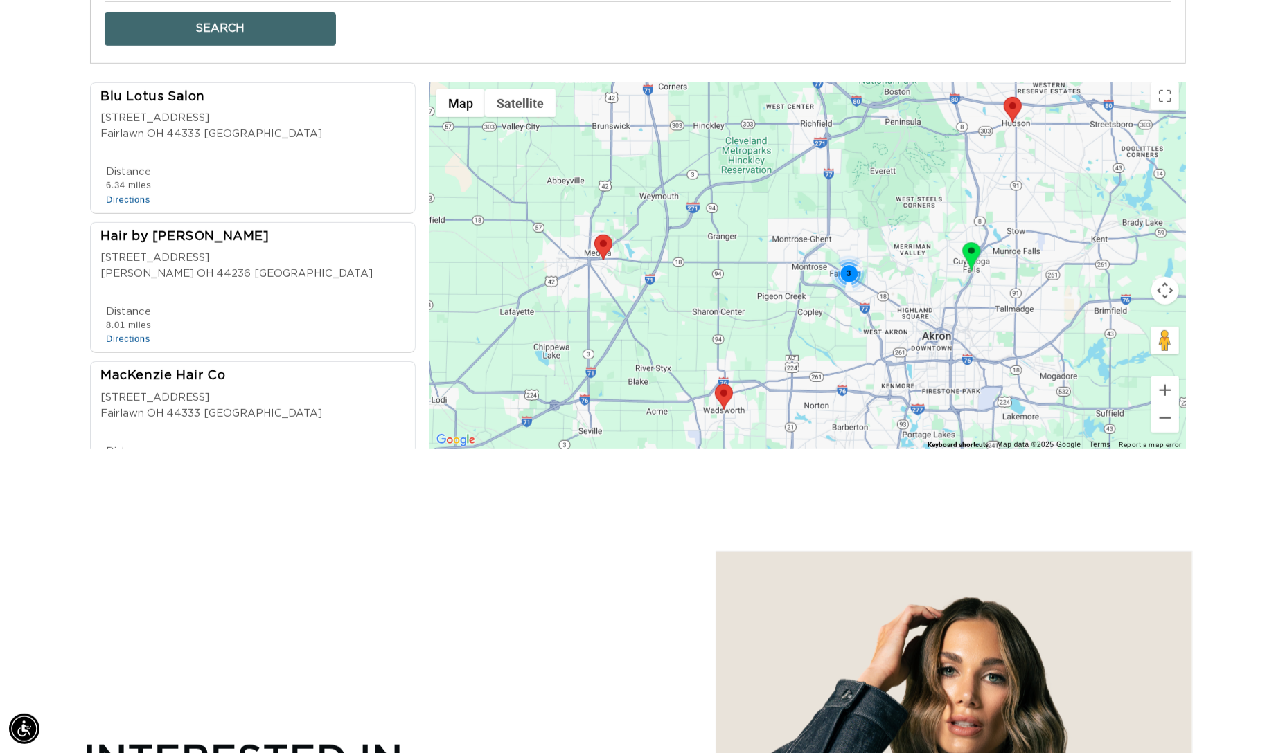
scroll to position [0, 2349]
